Goal: Information Seeking & Learning: Check status

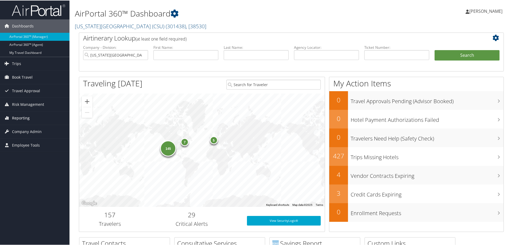
click at [21, 120] on span "Reporting" at bounding box center [21, 117] width 18 height 13
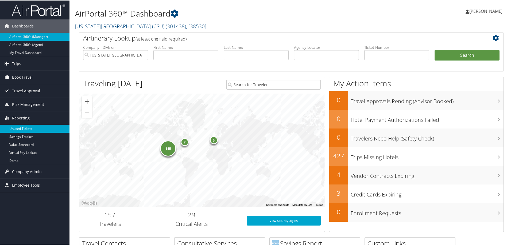
click at [19, 127] on link "Unused Tickets" at bounding box center [34, 128] width 69 height 8
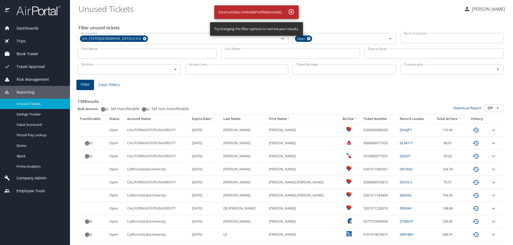
click at [41, 107] on div "Unused Tickets" at bounding box center [34, 104] width 61 height 6
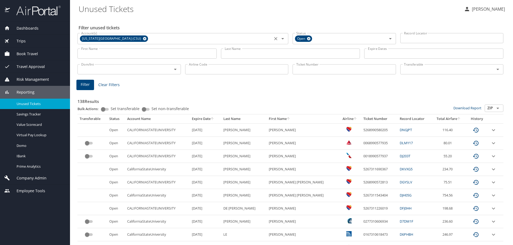
click at [143, 37] on icon at bounding box center [144, 38] width 3 height 3
click at [301, 53] on input "Last Name" at bounding box center [290, 54] width 139 height 10
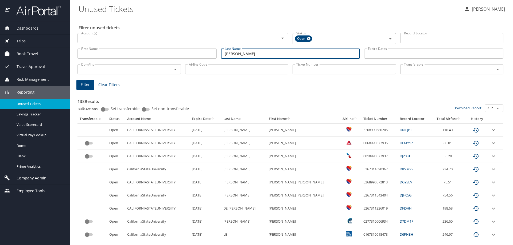
type input "ducomb"
click at [106, 40] on input "Account(s)" at bounding box center [175, 38] width 192 height 7
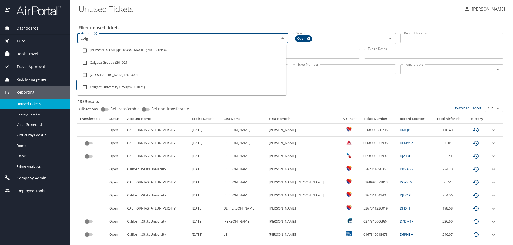
type input "colga"
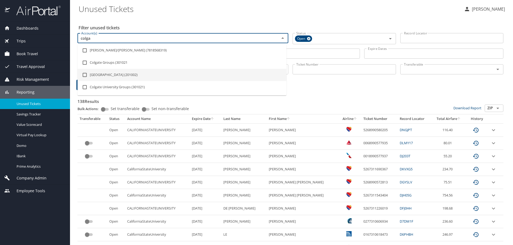
click at [111, 73] on li "Colgate University (201002)" at bounding box center [181, 75] width 209 height 12
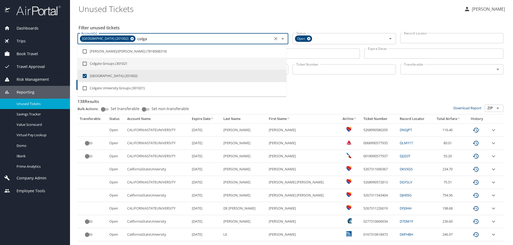
checkbox input "true"
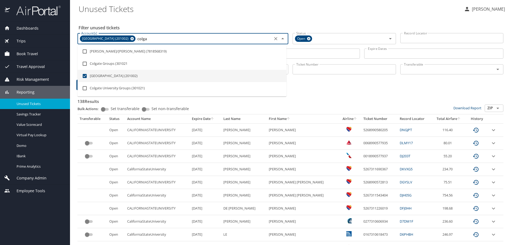
type input "colga"
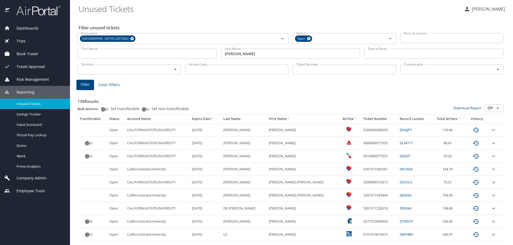
click at [327, 84] on div "Filter Clear Filters" at bounding box center [290, 85] width 428 height 10
click at [83, 85] on span "Filter" at bounding box center [85, 84] width 9 height 7
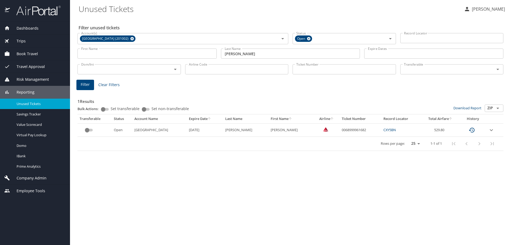
drag, startPoint x: 341, startPoint y: 139, endPoint x: 338, endPoint y: 138, distance: 3.3
click at [341, 139] on div "Rows per page: 25 50 100 1-1 of 1" at bounding box center [289, 144] width 419 height 14
drag, startPoint x: 330, startPoint y: 130, endPoint x: 357, endPoint y: 130, distance: 27.0
click at [357, 130] on td "0068999961682" at bounding box center [360, 130] width 42 height 13
copy td "0068999961682"
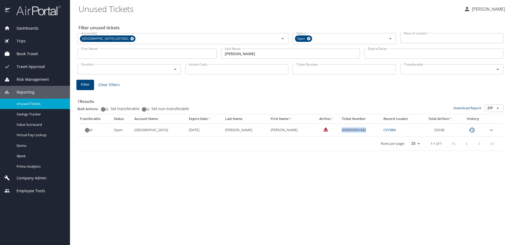
click at [387, 131] on link "CXY5BN" at bounding box center [389, 130] width 13 height 5
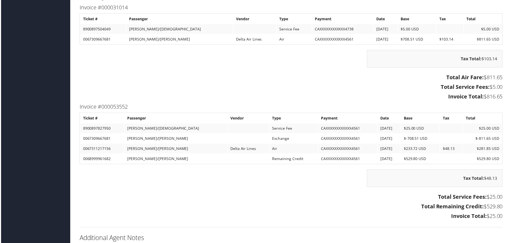
scroll to position [614, 0]
